Goal: Task Accomplishment & Management: Complete application form

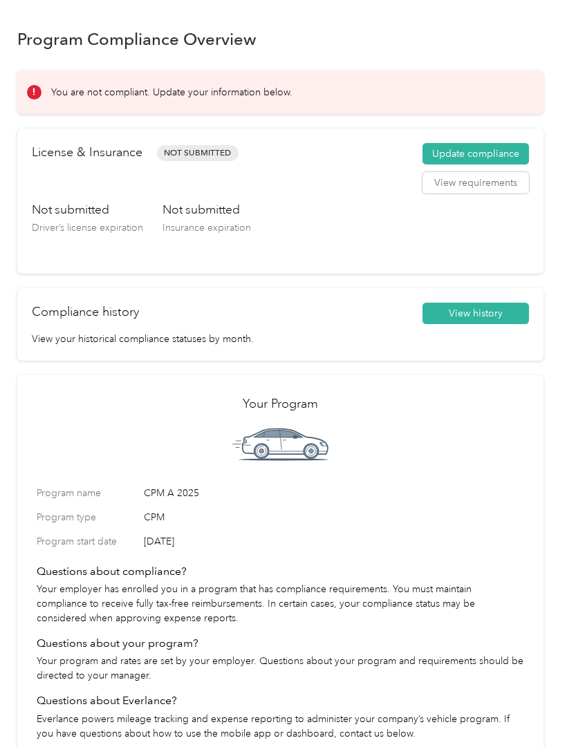
click at [489, 192] on button "View requirements" at bounding box center [475, 183] width 106 height 22
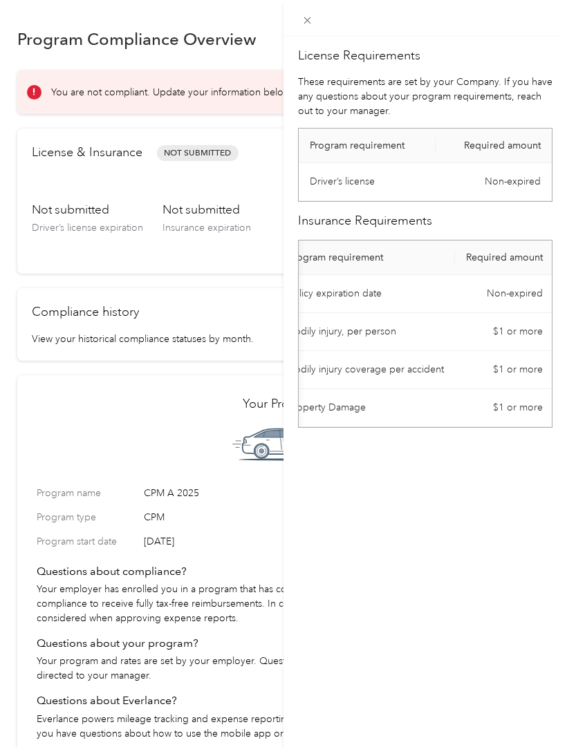
click at [312, 19] on icon at bounding box center [307, 21] width 12 height 12
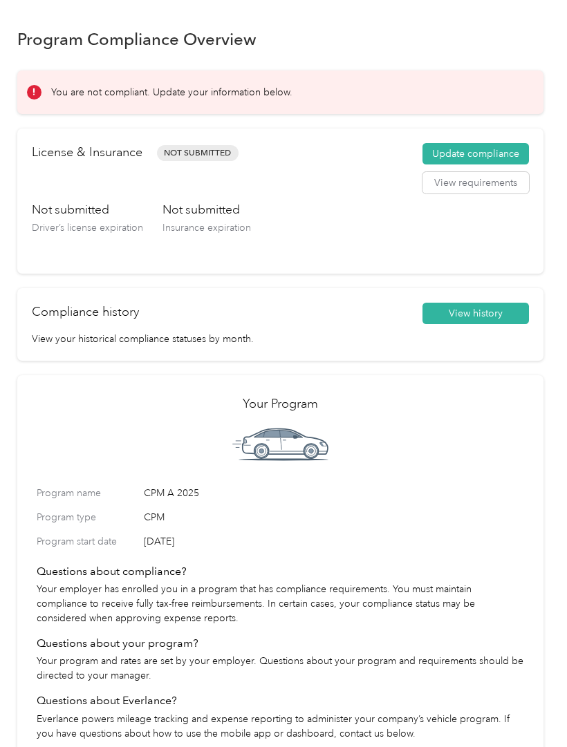
click at [499, 149] on button "Update compliance" at bounding box center [475, 154] width 106 height 22
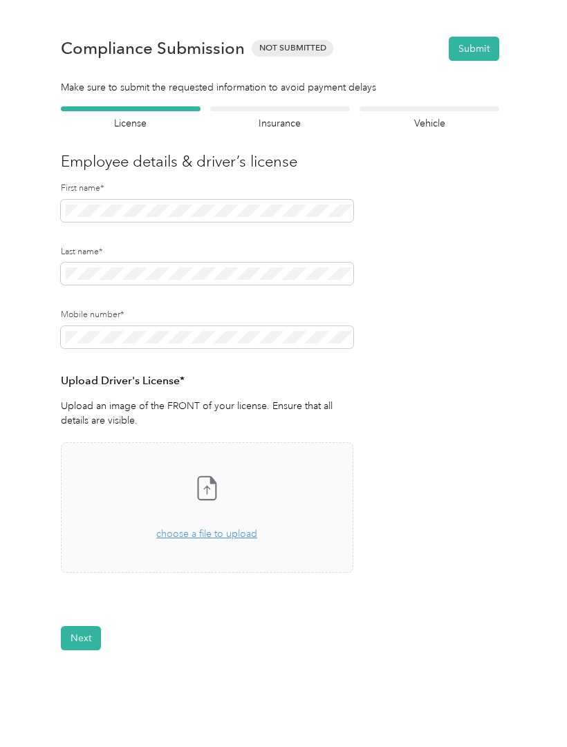
click at [216, 524] on div "Drag and drop your file here, or choose a file to upload" at bounding box center [206, 526] width 101 height 30
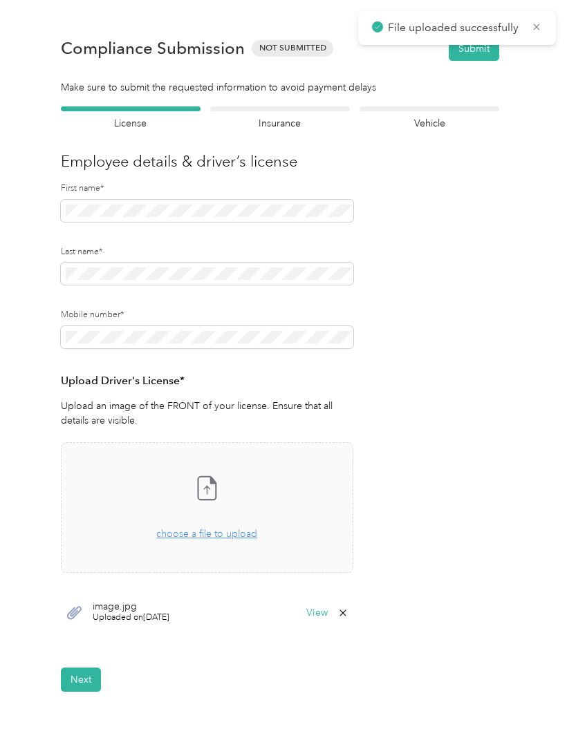
click at [88, 683] on button "Next" at bounding box center [81, 679] width 40 height 24
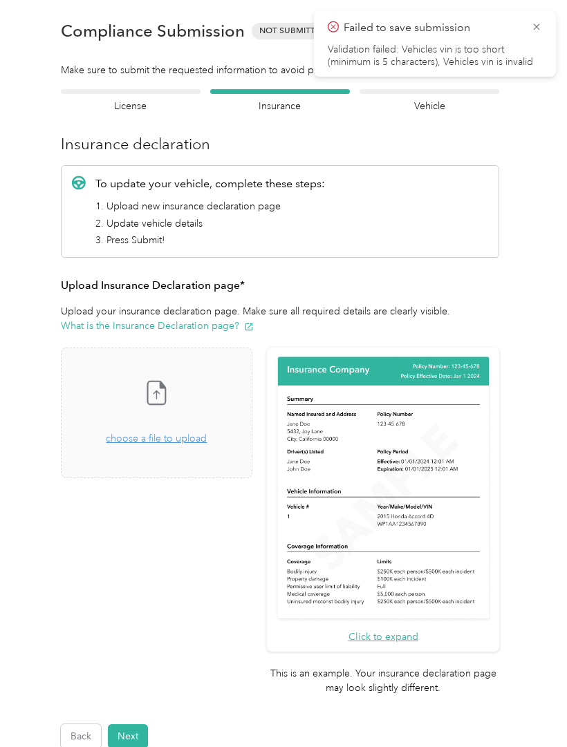
scroll to position [17, 0]
click at [137, 724] on button "Next" at bounding box center [128, 736] width 40 height 24
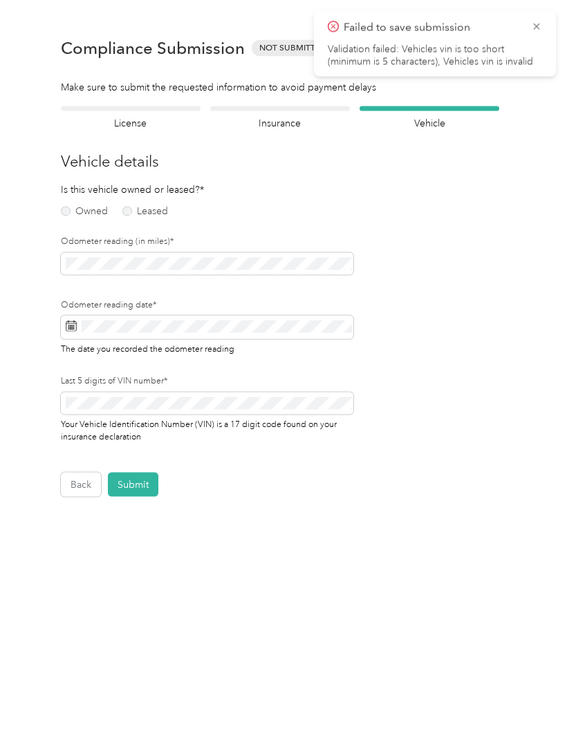
scroll to position [1, 0]
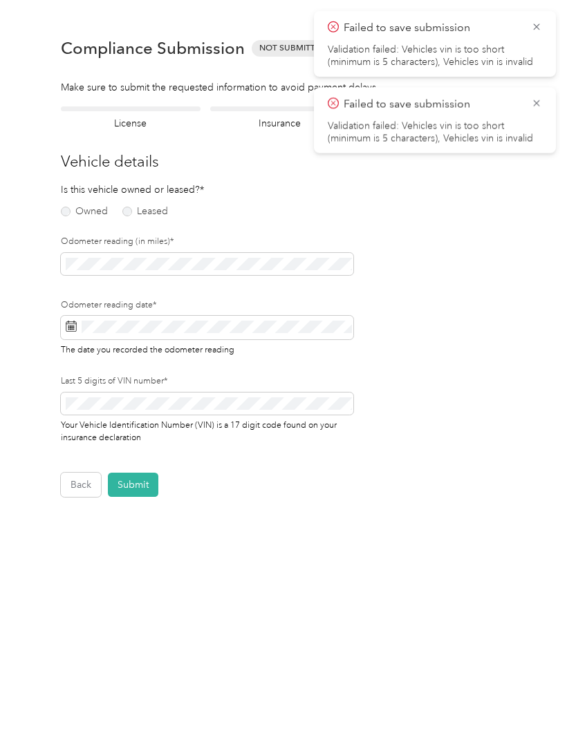
click at [83, 200] on div "Is this vehicle owned or leased?* Owned Leased" at bounding box center [108, 201] width 95 height 39
click at [82, 213] on label "Owned" at bounding box center [84, 212] width 47 height 10
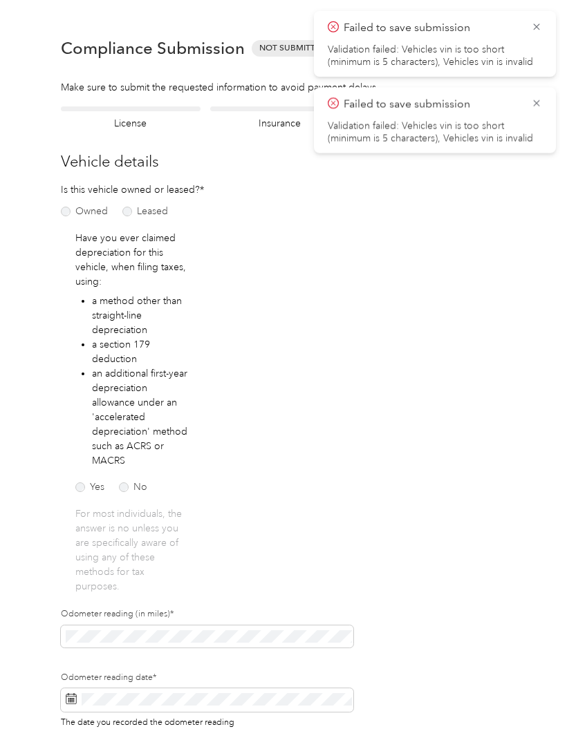
click at [125, 482] on label "No" at bounding box center [133, 487] width 28 height 10
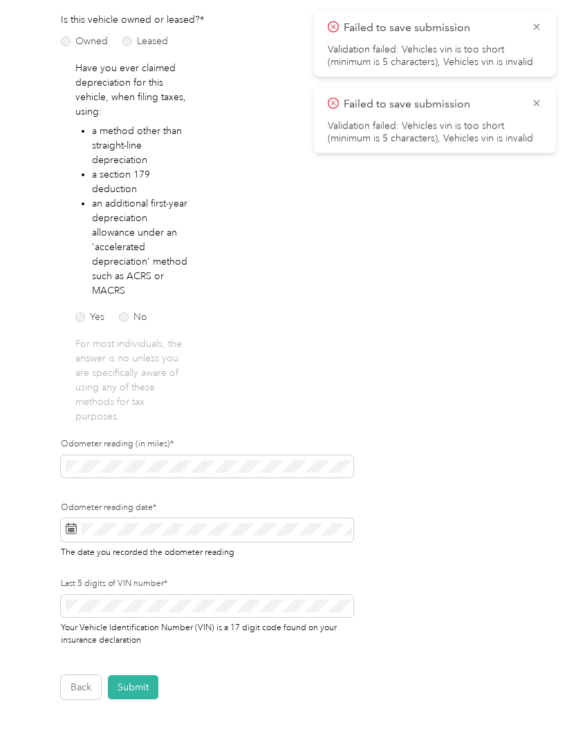
scroll to position [170, 0]
click at [270, 455] on span at bounding box center [207, 466] width 292 height 22
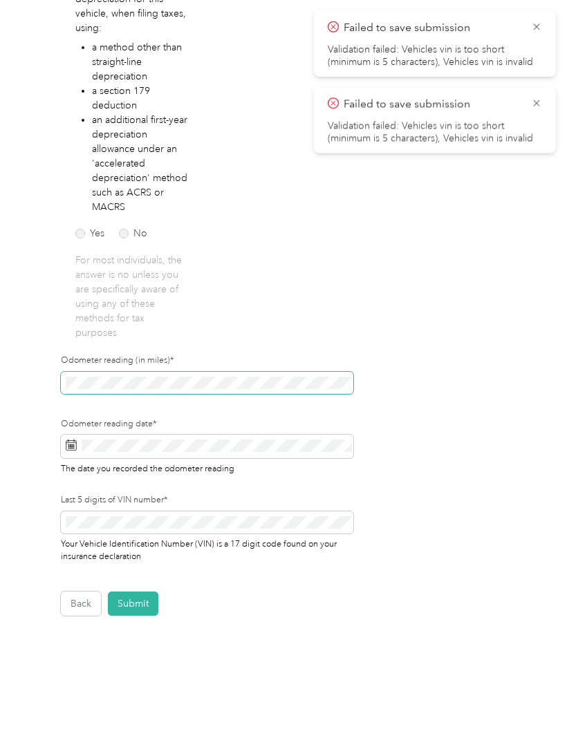
scroll to position [253, 0]
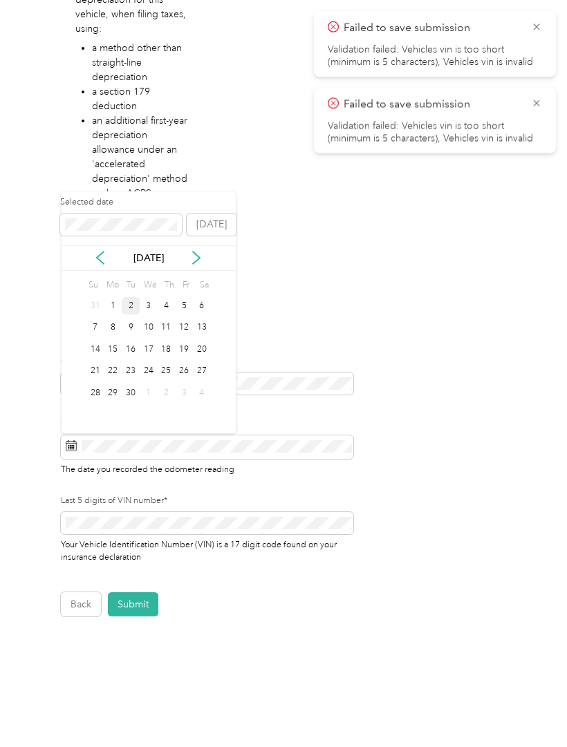
click at [129, 307] on div "2" at bounding box center [131, 305] width 18 height 17
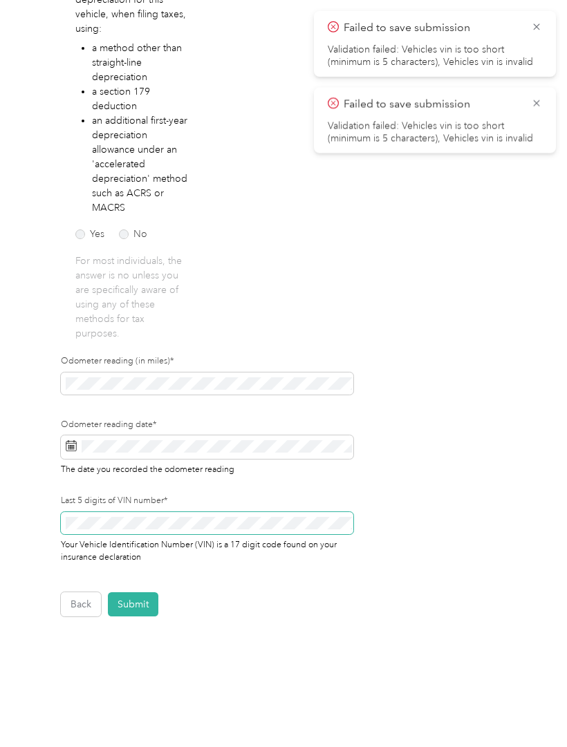
scroll to position [66, 0]
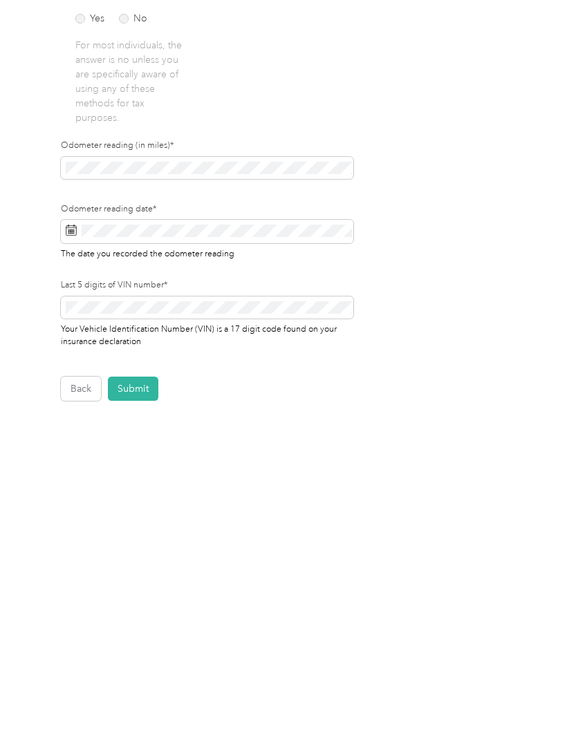
click at [142, 592] on button "Submit" at bounding box center [133, 604] width 50 height 24
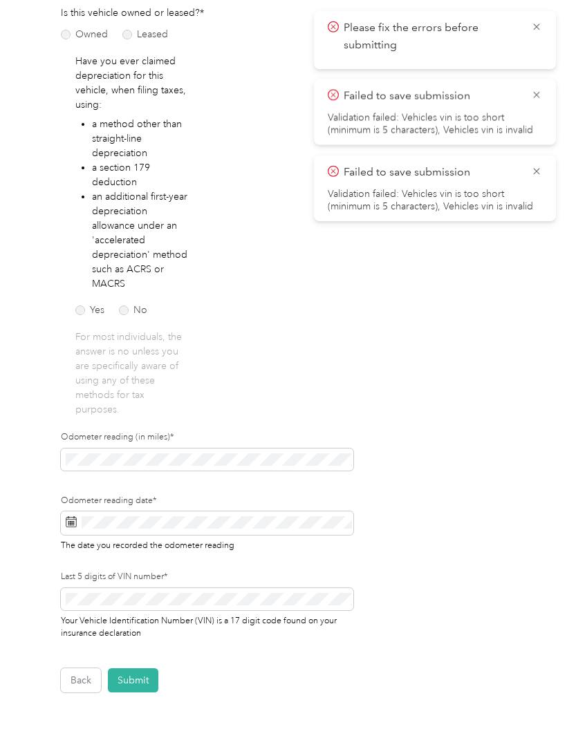
scroll to position [177, 0]
click at [138, 668] on button "Submit" at bounding box center [133, 680] width 50 height 24
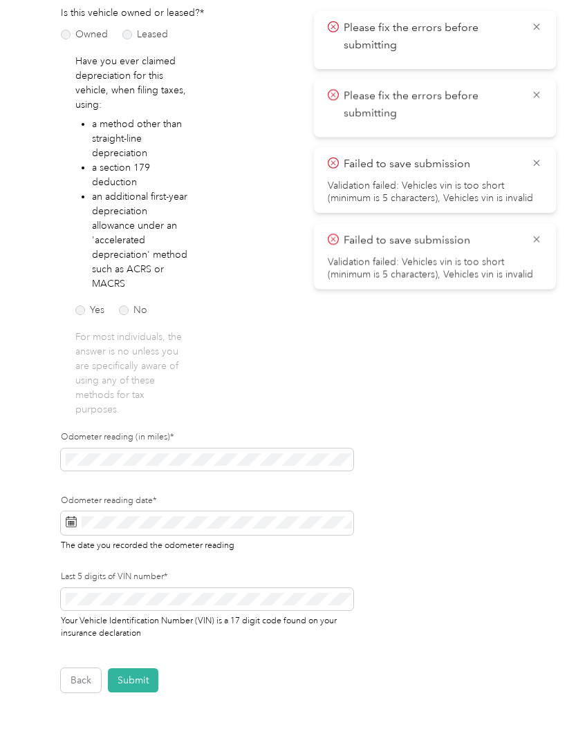
scroll to position [0, 0]
click at [533, 22] on icon at bounding box center [536, 27] width 11 height 12
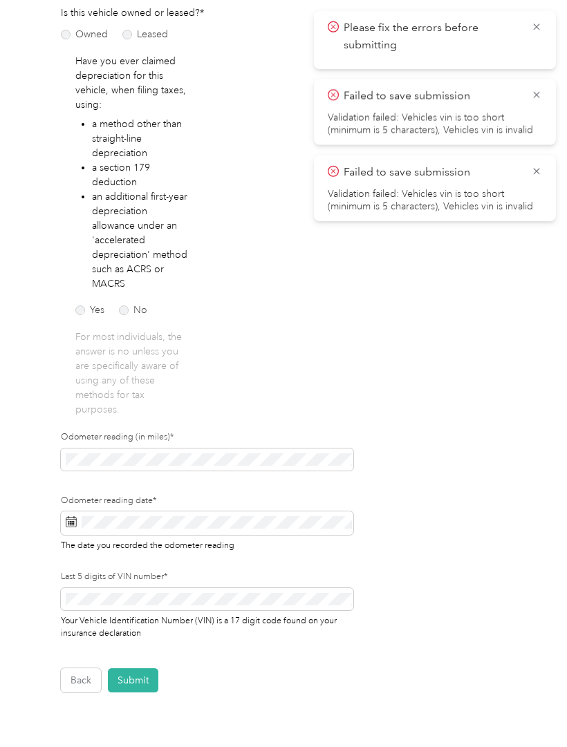
click at [535, 26] on icon at bounding box center [536, 27] width 11 height 12
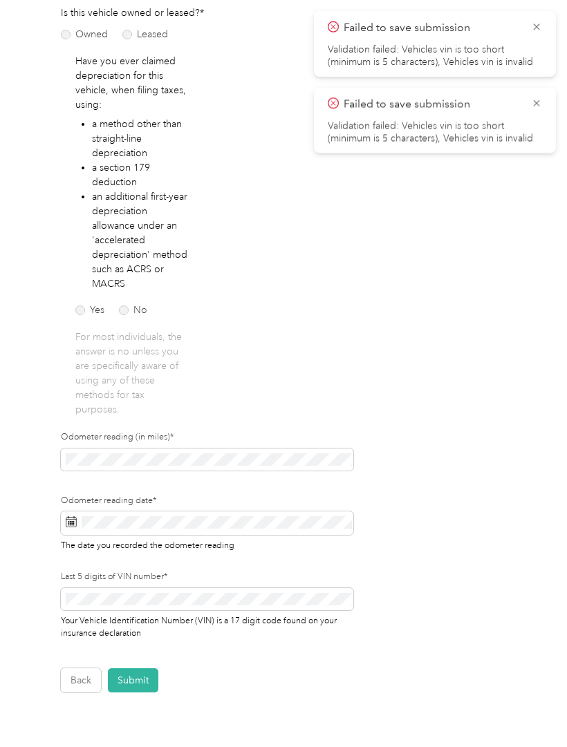
click at [531, 31] on icon at bounding box center [536, 27] width 11 height 12
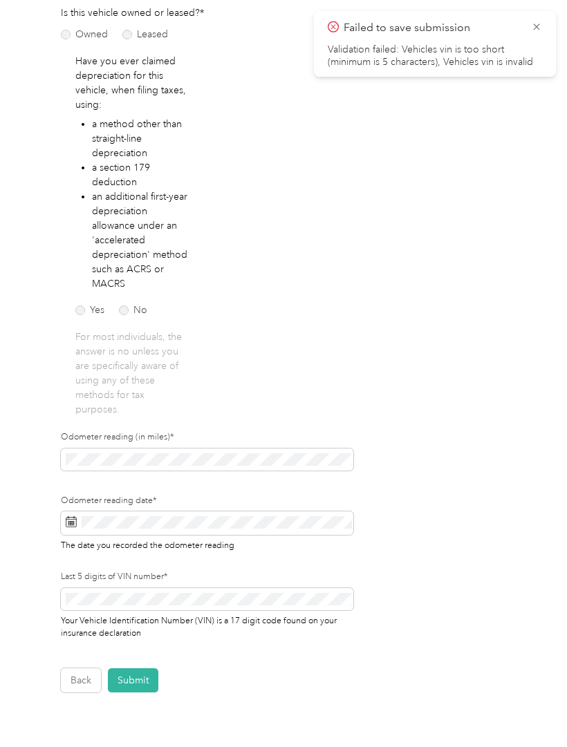
click at [537, 24] on icon at bounding box center [536, 27] width 11 height 12
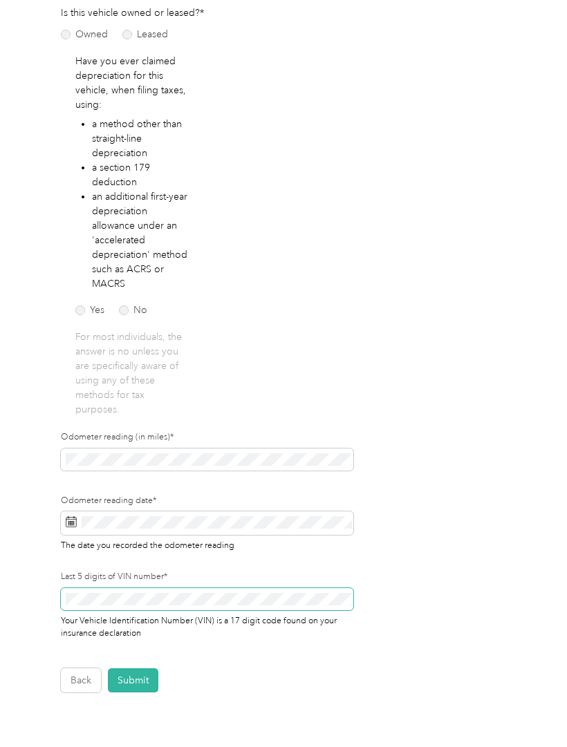
scroll to position [68, 0]
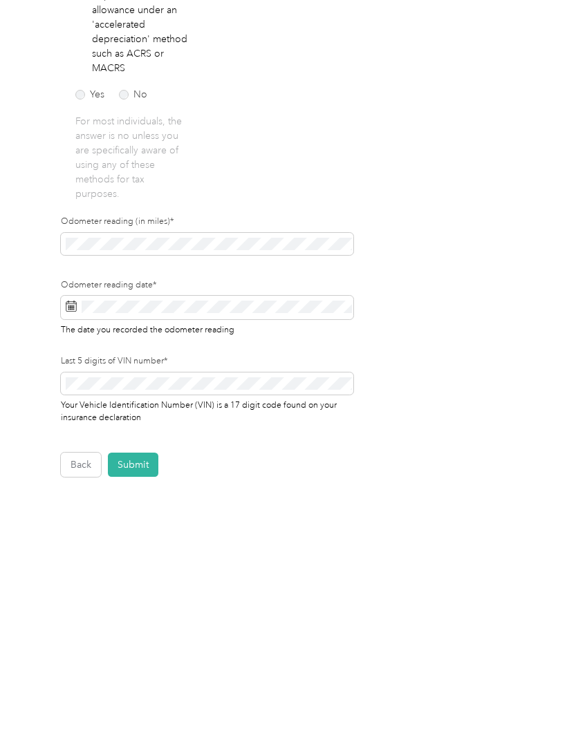
click at [138, 668] on button "Submit" at bounding box center [133, 680] width 50 height 24
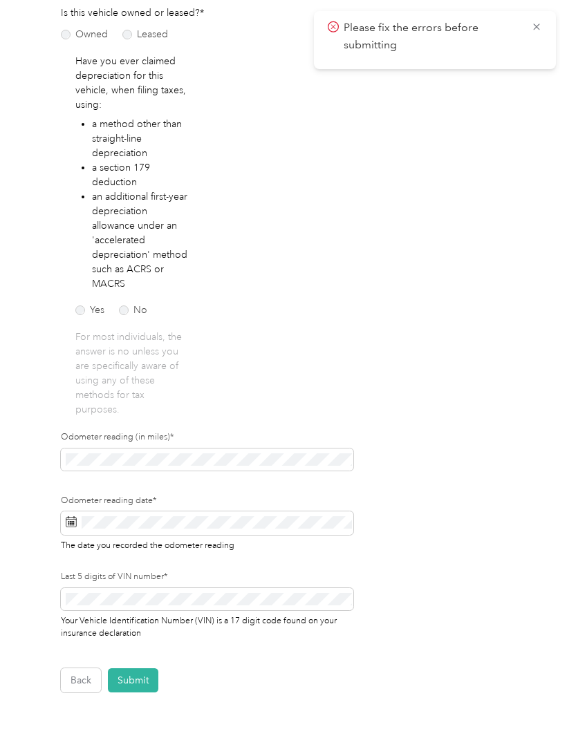
click at [540, 26] on icon at bounding box center [536, 27] width 11 height 12
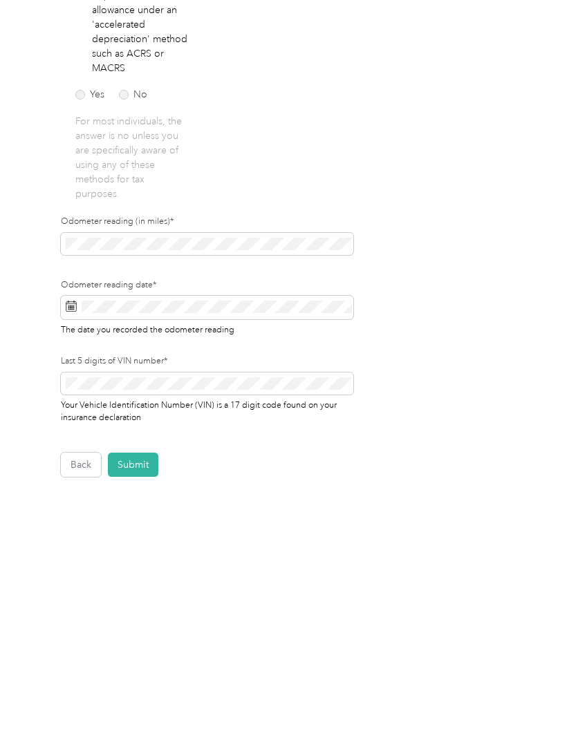
click at [137, 668] on button "Submit" at bounding box center [133, 680] width 50 height 24
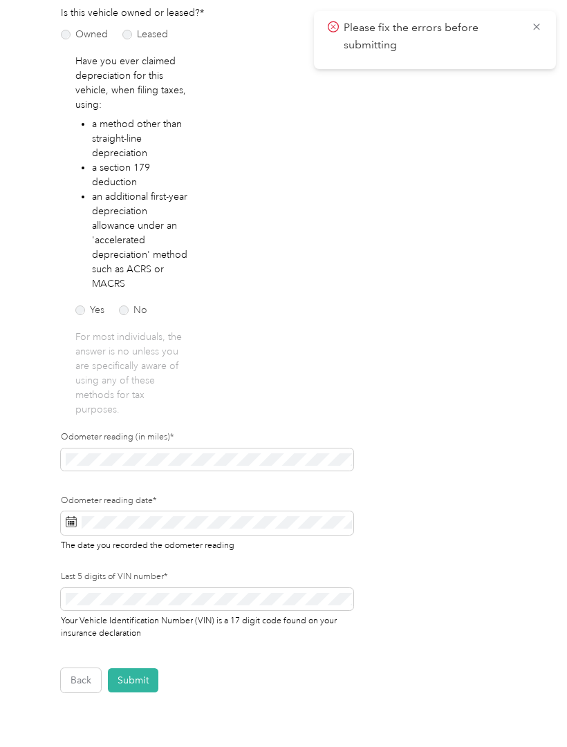
click at [135, 668] on button "Submit" at bounding box center [133, 680] width 50 height 24
click at [146, 668] on button "Submit" at bounding box center [133, 680] width 50 height 24
click at [147, 668] on button "Submit" at bounding box center [133, 680] width 50 height 24
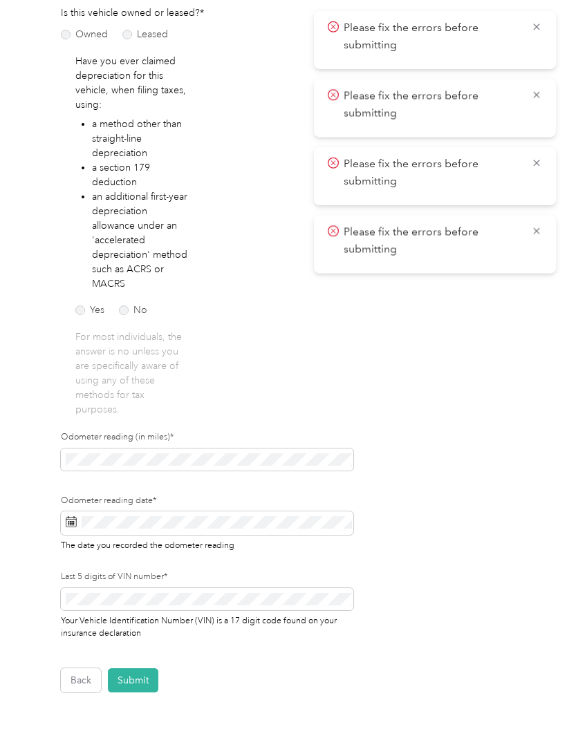
click at [459, 241] on p "Please fix the errors before submitting" at bounding box center [431, 241] width 177 height 34
click at [540, 226] on icon at bounding box center [536, 231] width 11 height 12
click at [540, 161] on icon at bounding box center [536, 163] width 11 height 12
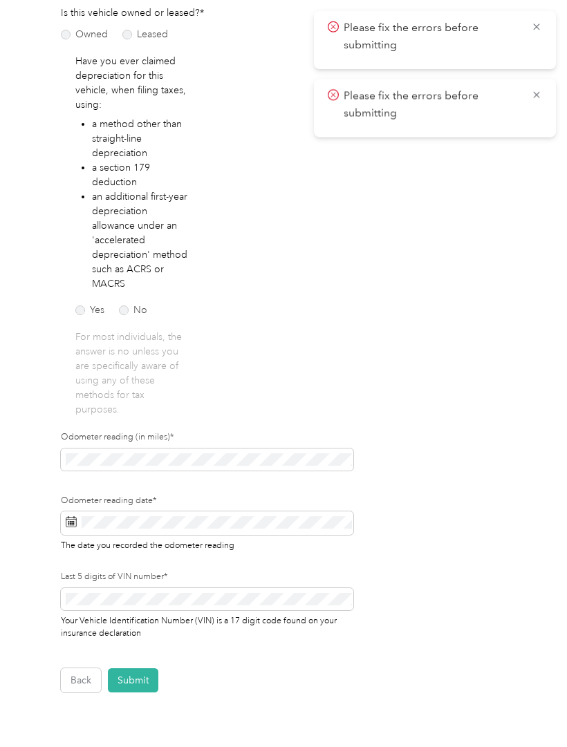
click at [537, 95] on icon at bounding box center [536, 94] width 11 height 12
click at [536, 24] on icon at bounding box center [536, 27] width 11 height 12
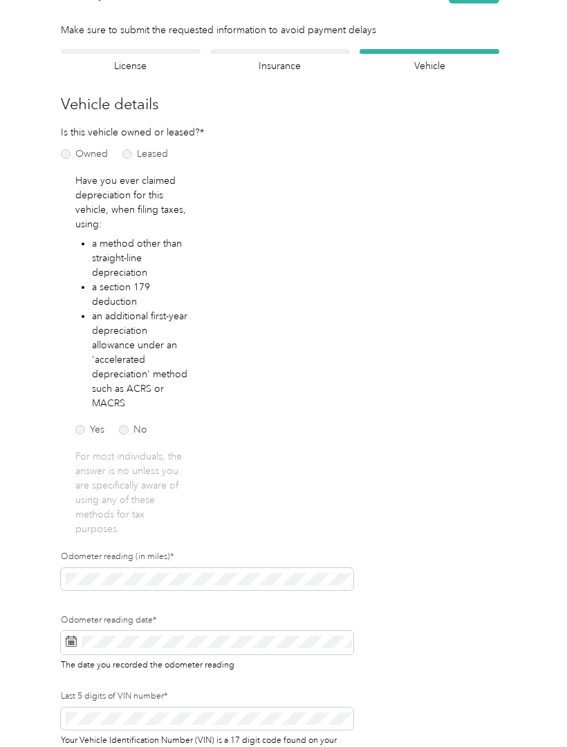
scroll to position [57, 0]
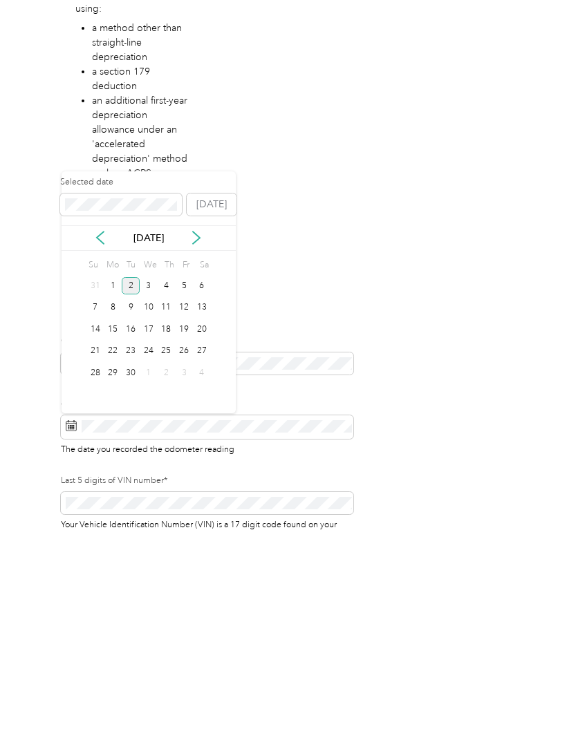
click at [115, 493] on div "1" at bounding box center [113, 501] width 18 height 17
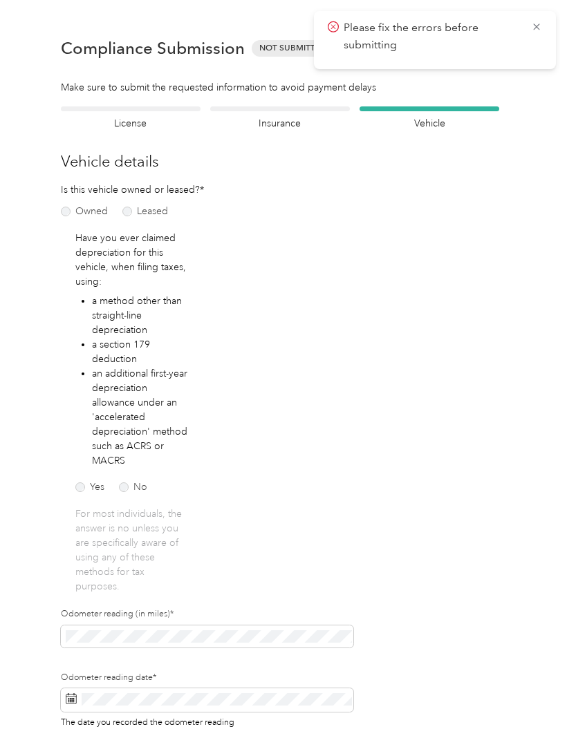
scroll to position [0, 0]
click at [537, 30] on icon at bounding box center [536, 27] width 11 height 12
click at [475, 48] on button "Submit" at bounding box center [473, 49] width 50 height 24
click at [531, 28] on icon at bounding box center [536, 27] width 11 height 12
click at [310, 117] on h4 "Insurance" at bounding box center [280, 123] width 140 height 15
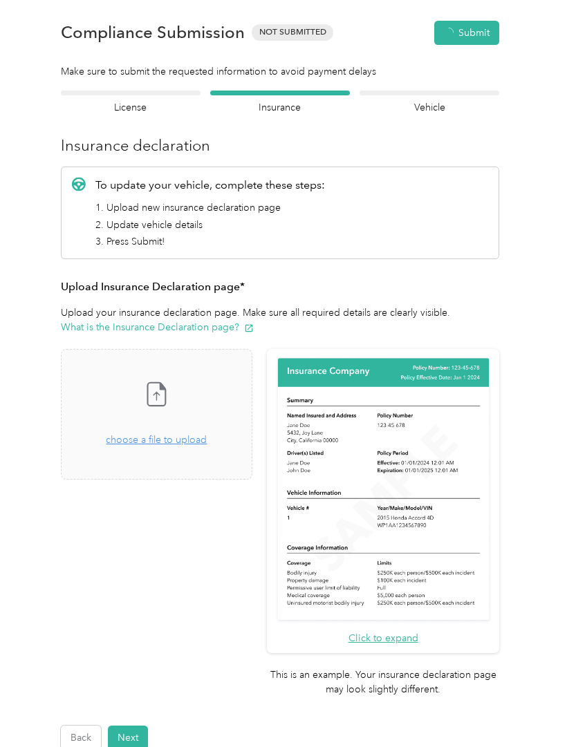
scroll to position [17, 0]
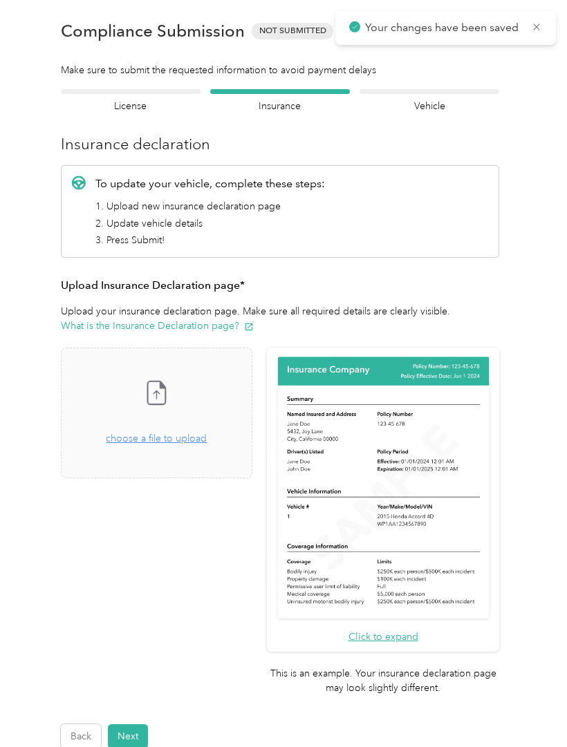
click at [204, 435] on span "choose a file to upload" at bounding box center [156, 438] width 101 height 12
click at [479, 32] on button "Submit" at bounding box center [473, 31] width 50 height 24
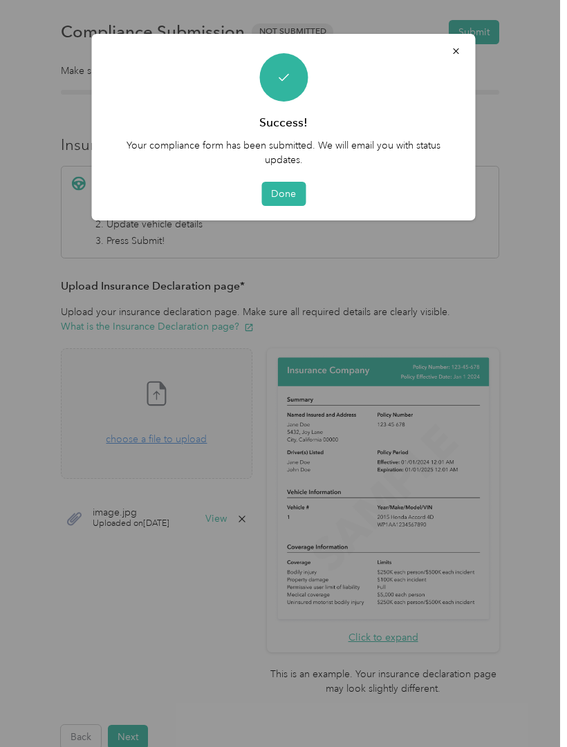
click at [283, 189] on button "Done" at bounding box center [283, 194] width 44 height 24
